Goal: Navigation & Orientation: Go to known website

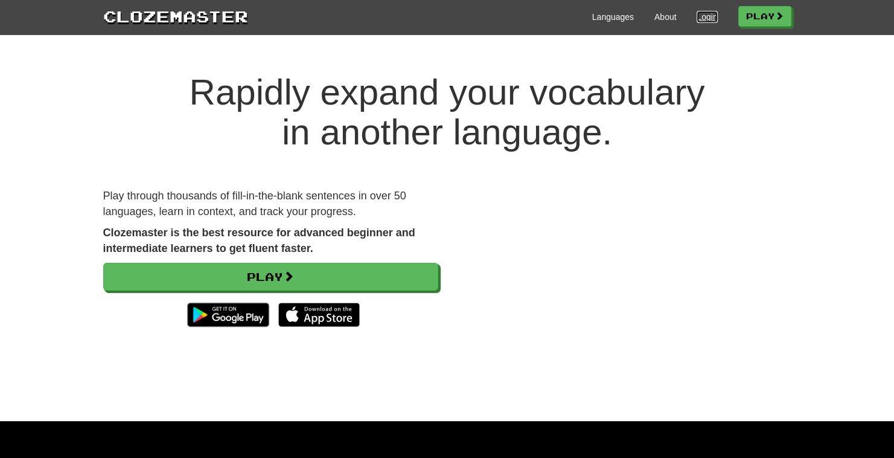
click at [702, 16] on link "Login" at bounding box center [707, 17] width 21 height 12
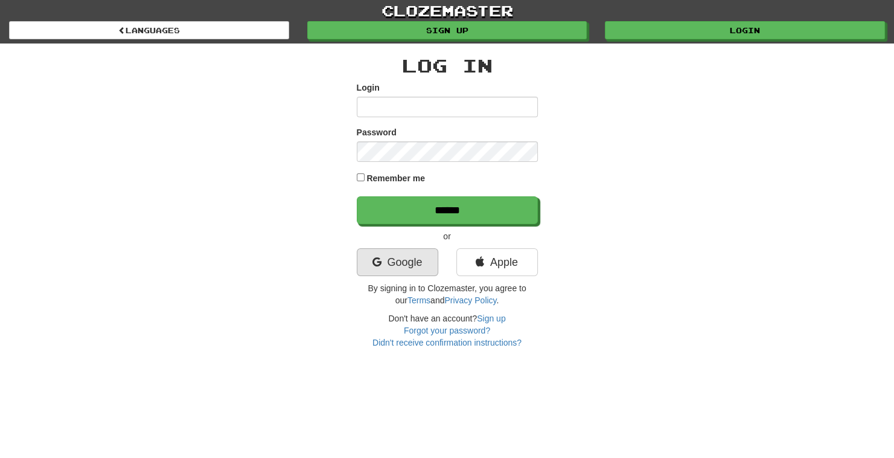
type input "**********"
click at [389, 259] on link "Google" at bounding box center [398, 262] width 82 height 28
